Goal: Information Seeking & Learning: Check status

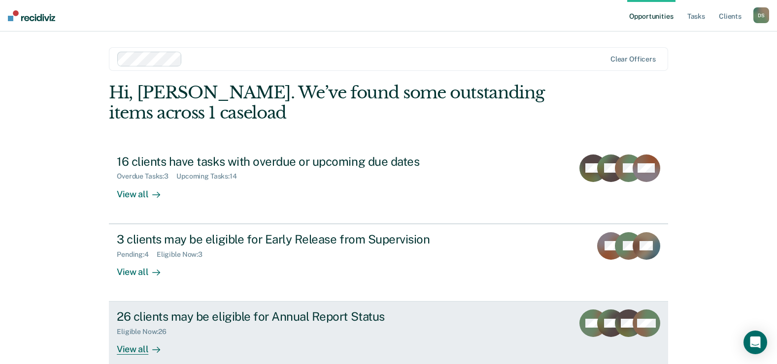
click at [221, 320] on div "26 clients may be eligible for Annual Report Status" at bounding box center [290, 317] width 346 height 14
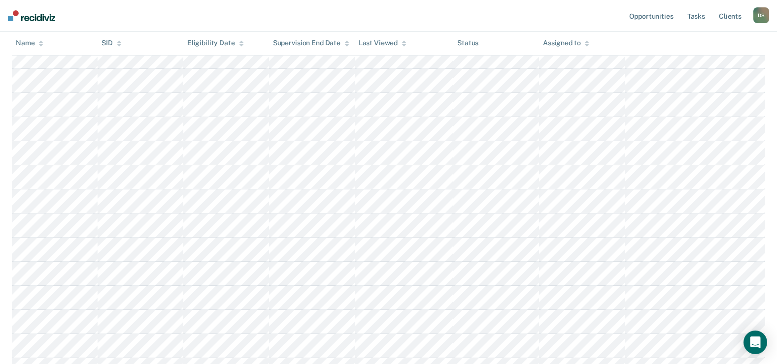
scroll to position [386, 0]
